Goal: Information Seeking & Learning: Find specific page/section

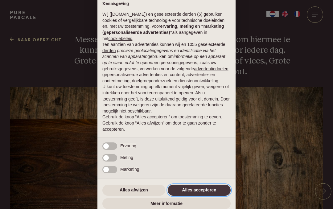
click at [191, 192] on button "Alles accepteren" at bounding box center [199, 190] width 63 height 11
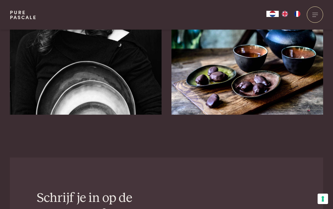
scroll to position [528, 0]
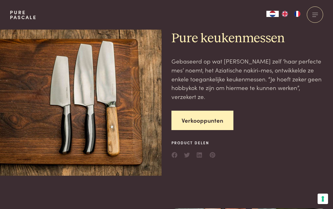
scroll to position [14, 0]
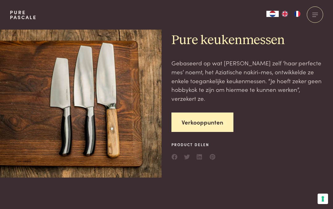
click at [193, 120] on link "Verkooppunten" at bounding box center [202, 122] width 62 height 19
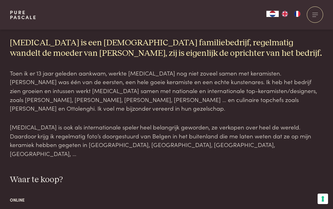
scroll to position [398, 0]
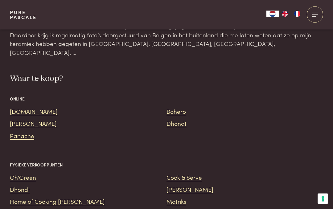
scroll to position [499, 0]
click at [17, 107] on link "[DOMAIN_NAME]" at bounding box center [34, 111] width 48 height 8
click at [175, 119] on link "Dhondt" at bounding box center [176, 123] width 20 height 8
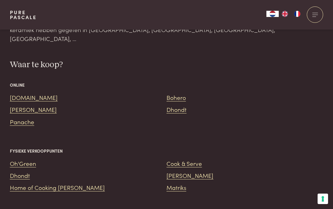
click at [175, 93] on link "Bohero" at bounding box center [175, 97] width 19 height 8
click at [24, 117] on link "Panache" at bounding box center [22, 121] width 24 height 8
click at [37, 105] on link "[PERSON_NAME]" at bounding box center [33, 109] width 47 height 8
click at [173, 105] on link "Dhondt" at bounding box center [176, 109] width 20 height 8
click at [179, 105] on link "Dhondt" at bounding box center [176, 109] width 20 height 8
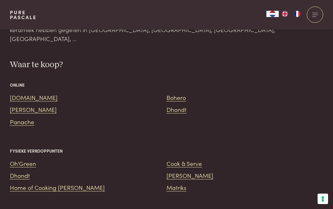
click at [174, 105] on link "Dhondt" at bounding box center [176, 109] width 20 height 8
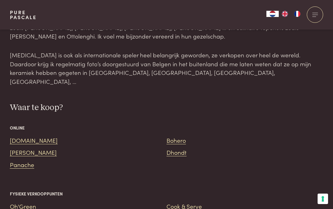
scroll to position [471, 0]
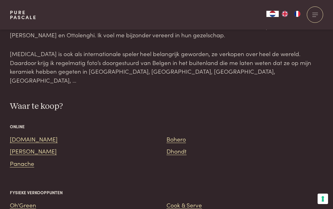
click at [175, 147] on link "Dhondt" at bounding box center [176, 151] width 20 height 8
